Goal: Task Accomplishment & Management: Use online tool/utility

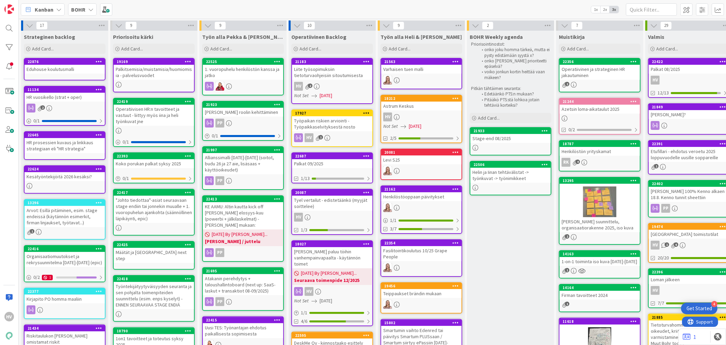
scroll to position [179, 0]
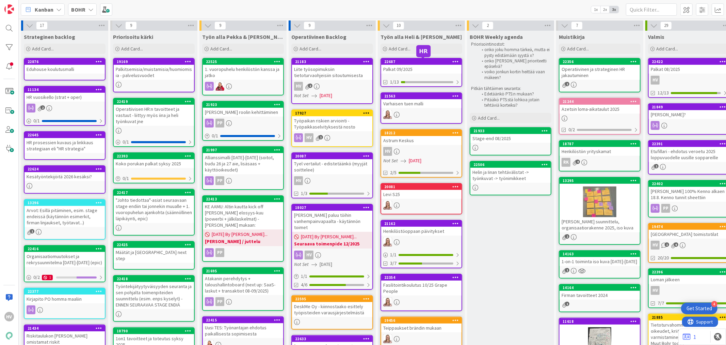
click at [415, 63] on div "22687" at bounding box center [422, 61] width 77 height 5
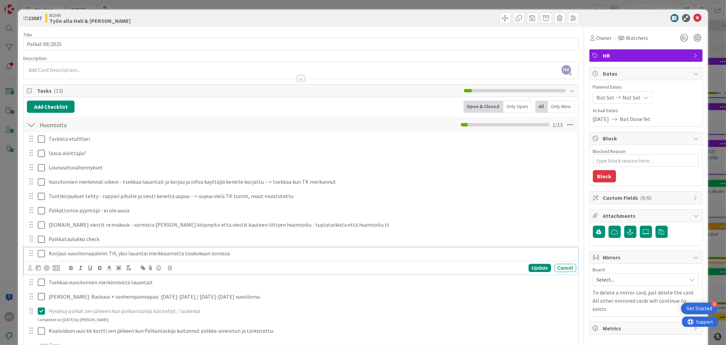
type textarea "x"
click at [138, 253] on p "Korjaus vuosilomapäiviin: TH, yksi lauantai merkkaamatta toukokuun lomissa" at bounding box center [311, 253] width 525 height 8
drag, startPoint x: 236, startPoint y: 253, endPoint x: 106, endPoint y: 254, distance: 130.4
click at [106, 254] on p "Korjaus vuosilomapäiviin: TH, yksi lauantai merkkaamatta toukokuun lomissa" at bounding box center [311, 253] width 525 height 8
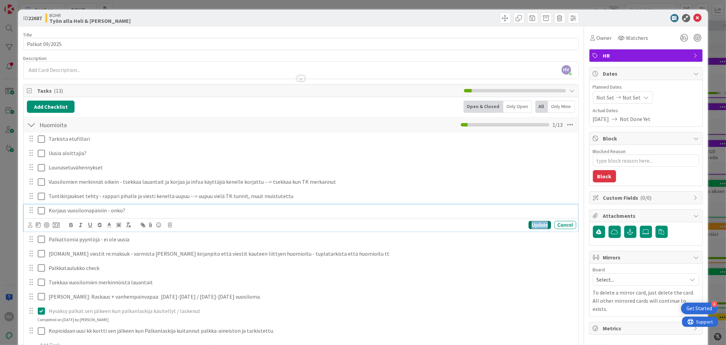
click at [542, 226] on div "Update" at bounding box center [540, 225] width 22 height 8
click at [273, 196] on p "Tuntikirjaukset tehty - rappari pihalle ja viesti keneltä uupuu --> uupuu vielä…" at bounding box center [311, 196] width 525 height 8
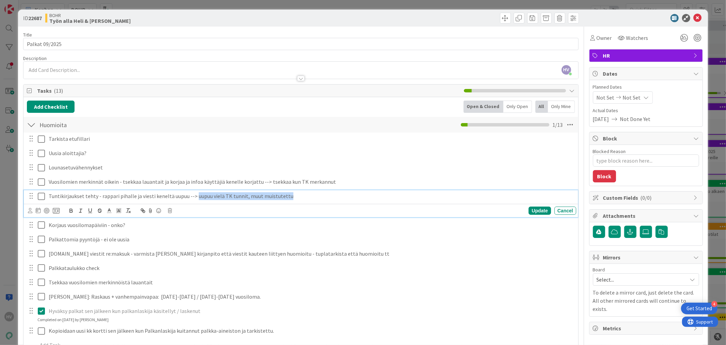
drag, startPoint x: 297, startPoint y: 196, endPoint x: 193, endPoint y: 192, distance: 103.2
click at [193, 192] on p "Tuntikirjaukset tehty - rappari pihalle ja viesti keneltä uupuu --> uupuu vielä…" at bounding box center [311, 196] width 525 height 8
click at [529, 208] on div "Update" at bounding box center [540, 210] width 22 height 8
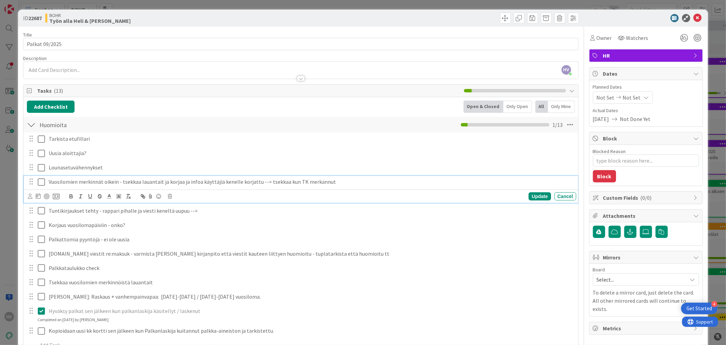
click at [268, 186] on div "Vuosilomien merkinnät oikein - tsekkaa lauantait ja korjaa ja infoa käyttäjiä k…" at bounding box center [311, 182] width 530 height 12
drag, startPoint x: 327, startPoint y: 182, endPoint x: 256, endPoint y: 179, distance: 70.9
click at [256, 179] on p "Vuosilomien merkinnät oikein - tsekkaa lauantait ja korjaa ja infoa käyttäjiä k…" at bounding box center [311, 182] width 525 height 8
click at [534, 194] on div "Update" at bounding box center [540, 196] width 22 height 8
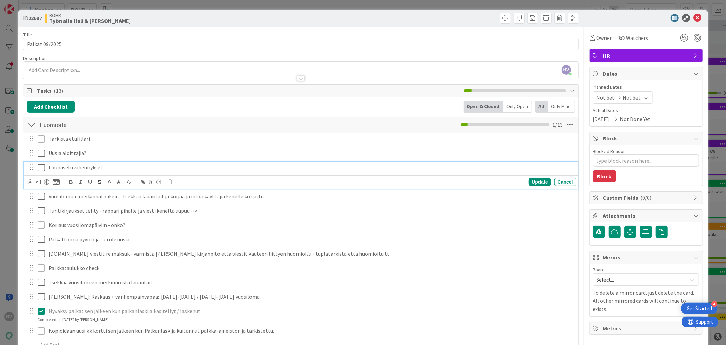
click at [121, 170] on p "Lounasetuvähennykset" at bounding box center [311, 167] width 525 height 8
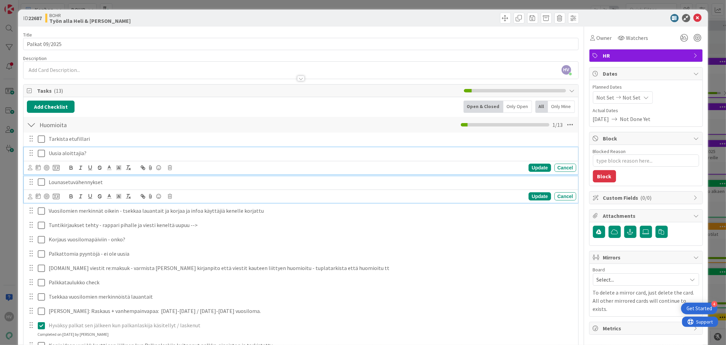
click at [125, 151] on p "Uusia aloittajia?" at bounding box center [311, 153] width 525 height 8
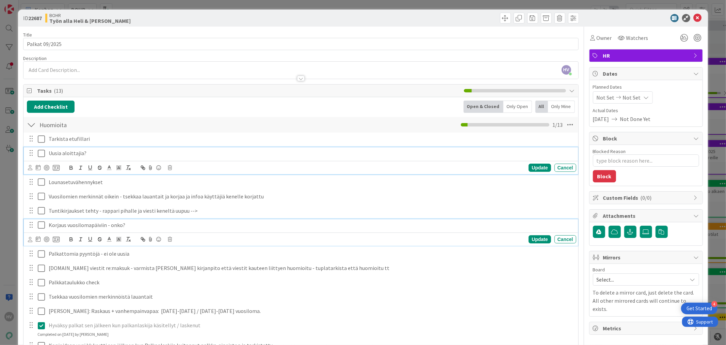
click at [140, 227] on p "Korjaus vuosilomapäiviin - onko?" at bounding box center [311, 225] width 525 height 8
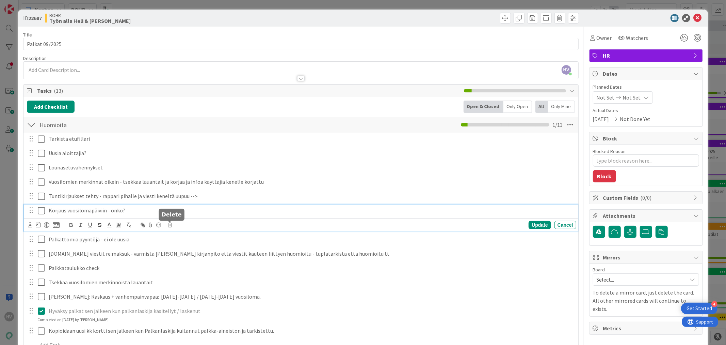
click at [170, 225] on icon at bounding box center [170, 224] width 4 height 5
click at [192, 257] on div "Delete" at bounding box center [187, 253] width 25 height 12
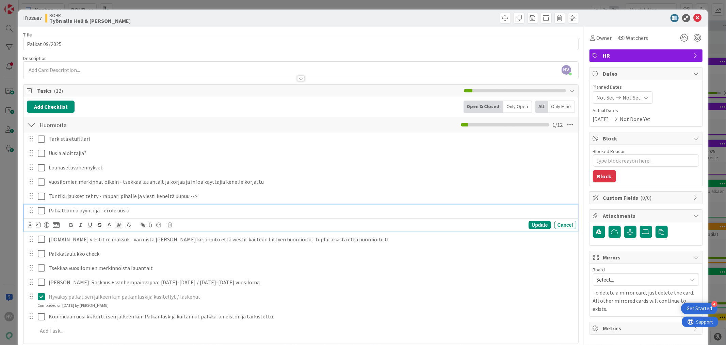
click at [135, 209] on p "Palkattomia pyyntöjä - ei ole uusia" at bounding box center [311, 210] width 525 height 8
drag, startPoint x: 135, startPoint y: 209, endPoint x: 97, endPoint y: 208, distance: 38.1
click at [97, 208] on p "Palkattomia pyyntöjä - ei ole uusia" at bounding box center [311, 210] width 525 height 8
click at [529, 223] on div "Update" at bounding box center [540, 225] width 22 height 8
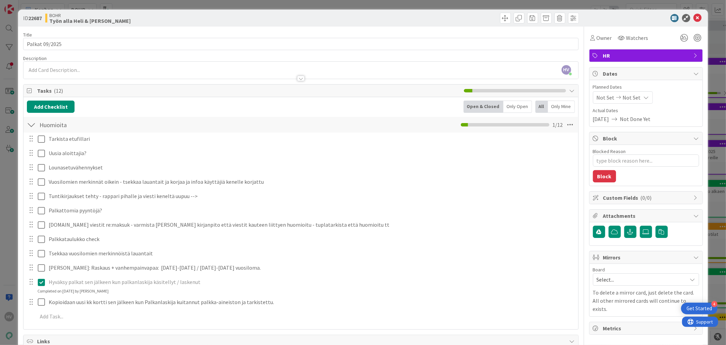
type textarea "x"
